Goal: Task Accomplishment & Management: Use online tool/utility

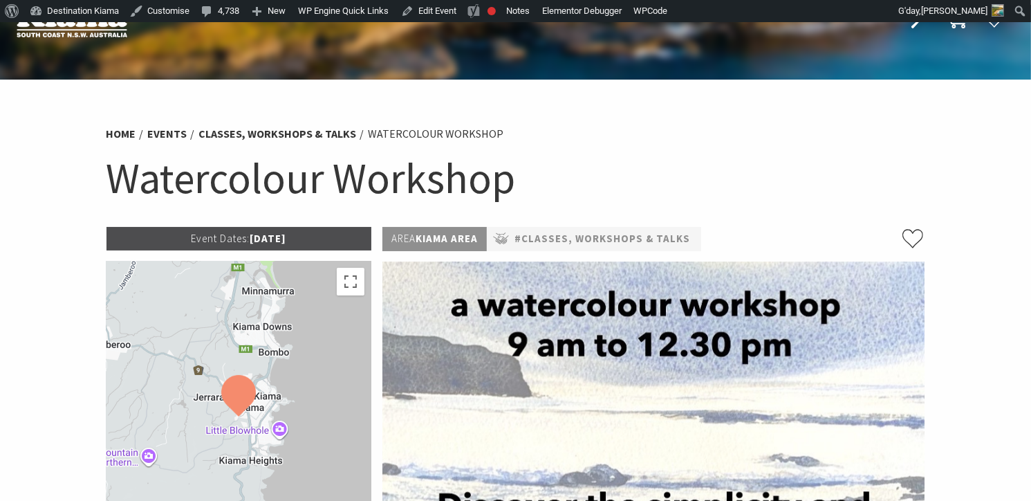
scroll to position [34, 0]
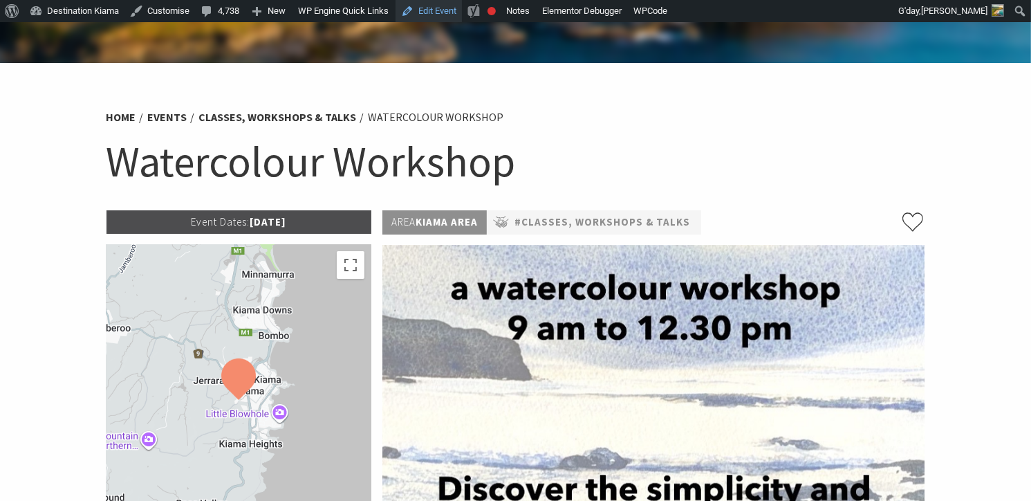
click at [435, 6] on link "Edit Event" at bounding box center [429, 11] width 66 height 22
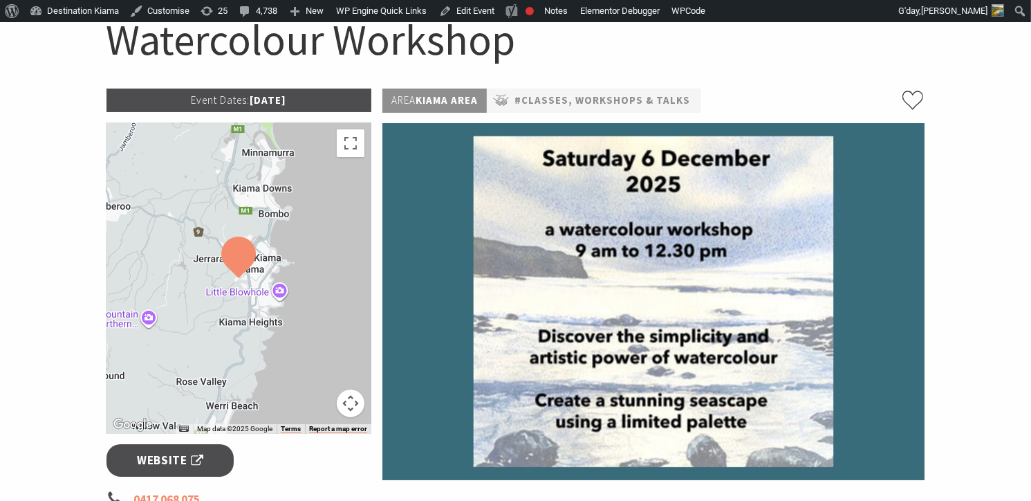
scroll to position [158, 0]
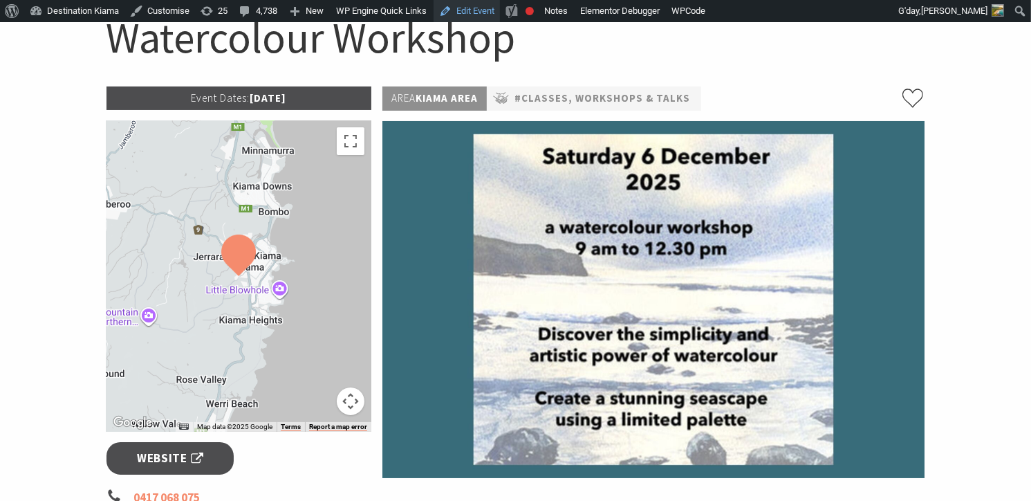
click at [477, 6] on link "Edit Event" at bounding box center [467, 11] width 66 height 22
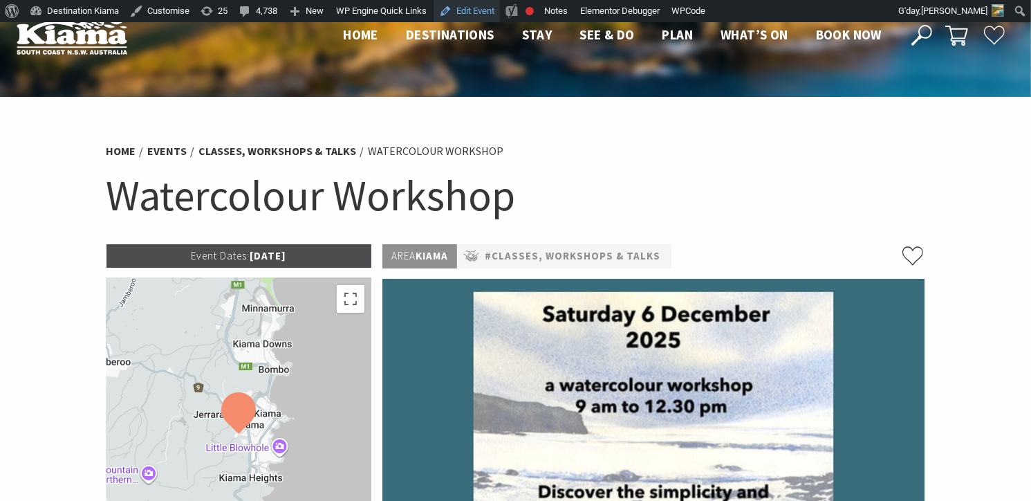
click at [486, 9] on link "Edit Event" at bounding box center [467, 11] width 66 height 22
